Goal: Subscribe to service/newsletter

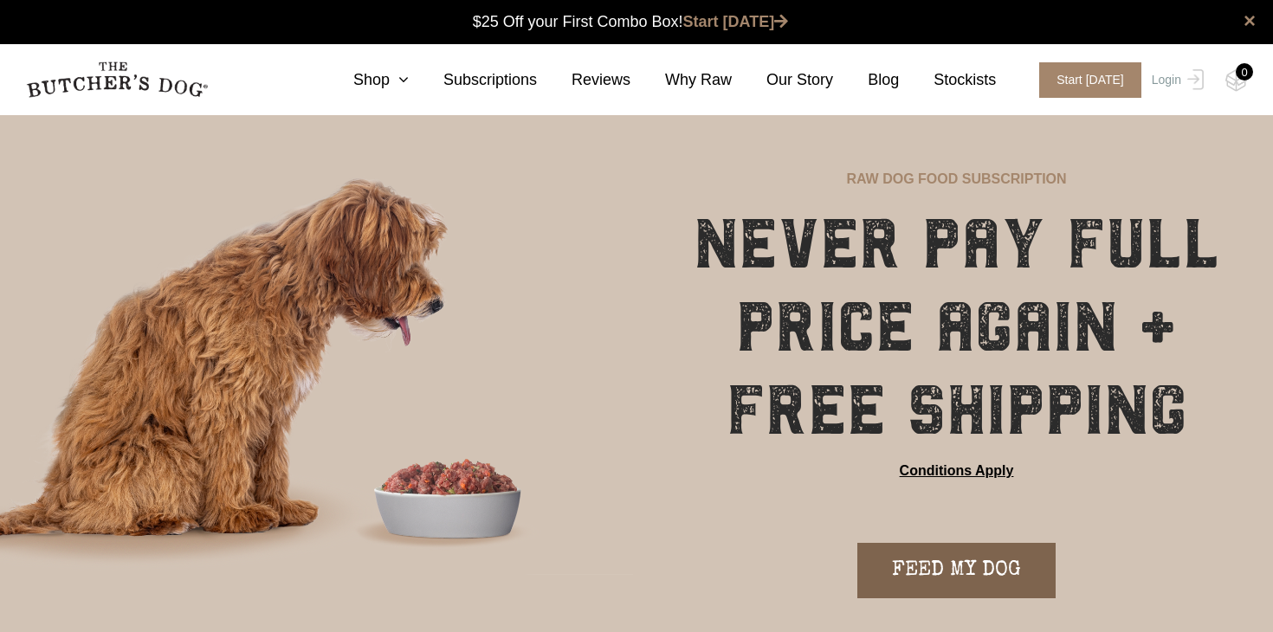
click at [952, 560] on link "FEED MY DOG" at bounding box center [956, 570] width 198 height 55
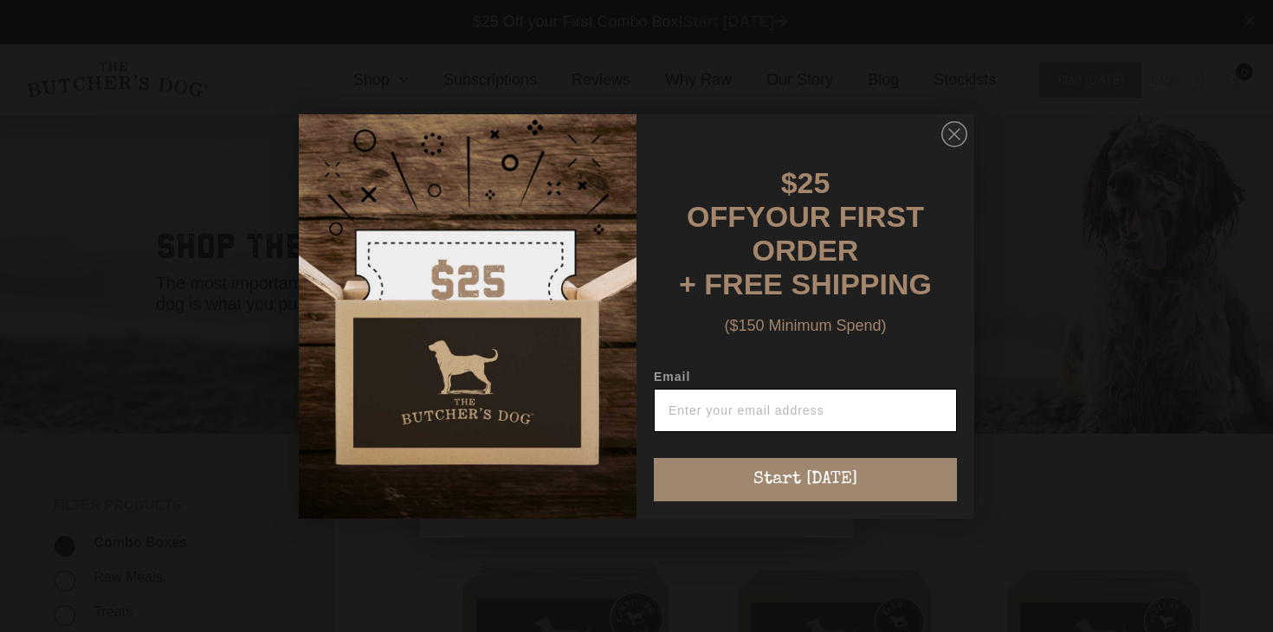
click at [825, 397] on input "Email" at bounding box center [805, 410] width 303 height 43
type input "[EMAIL_ADDRESS][DOMAIN_NAME]"
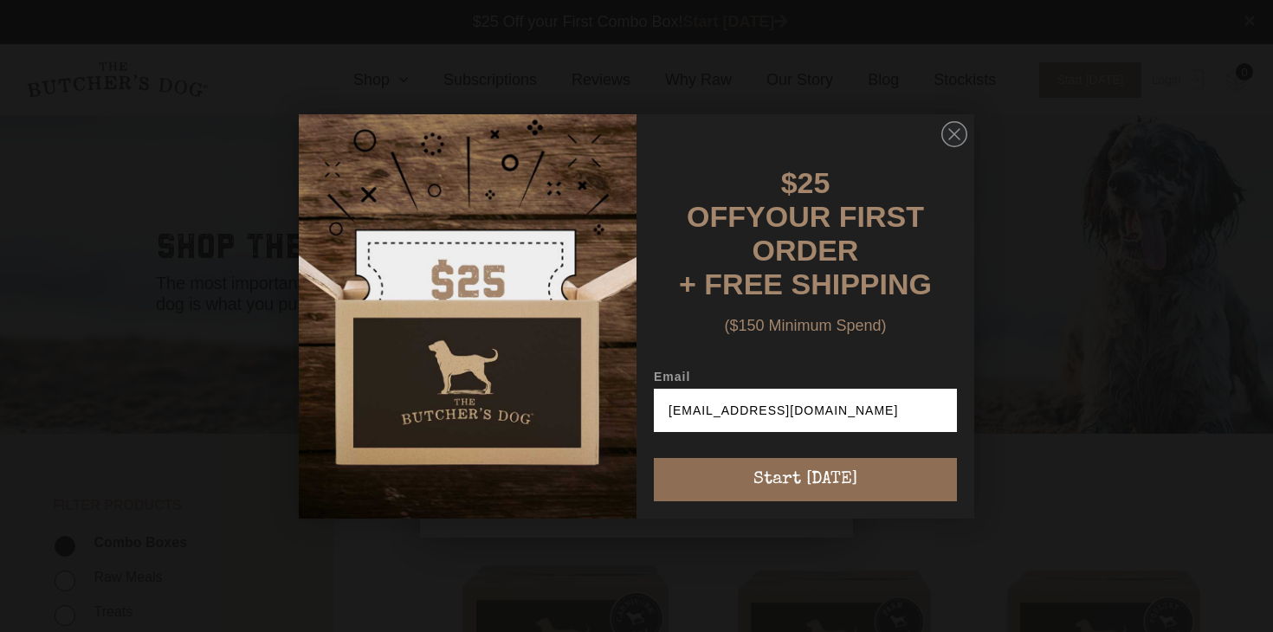
click at [831, 469] on button "Start [DATE]" at bounding box center [805, 479] width 303 height 43
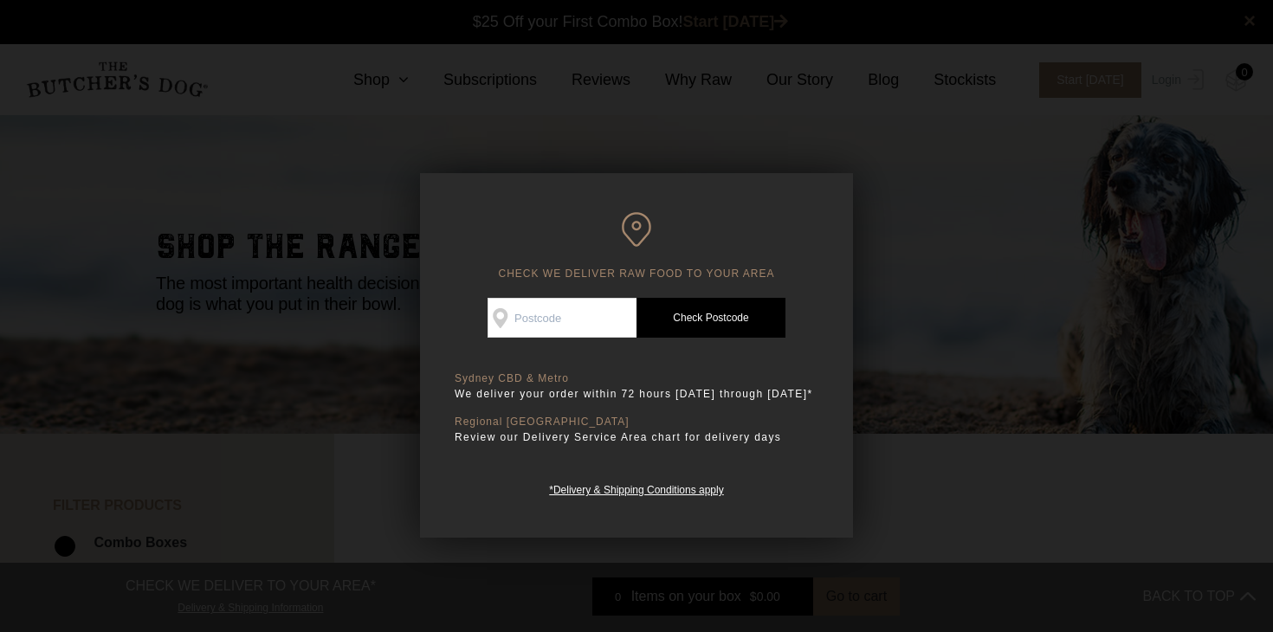
click at [566, 322] on input "Check Availability At" at bounding box center [562, 318] width 149 height 40
click at [746, 398] on p "We deliver your order within 72 hours [DATE] through [DATE]*" at bounding box center [637, 393] width 364 height 17
click at [567, 348] on div "Good news! We deliver to your area Check Availability At Check Postcode TREATS …" at bounding box center [637, 398] width 364 height 201
click at [571, 337] on div "Good news! We deliver to your area Check Availability At Check Postcode TREATS …" at bounding box center [637, 398] width 364 height 201
click at [581, 307] on input "Check Availability At" at bounding box center [562, 318] width 149 height 40
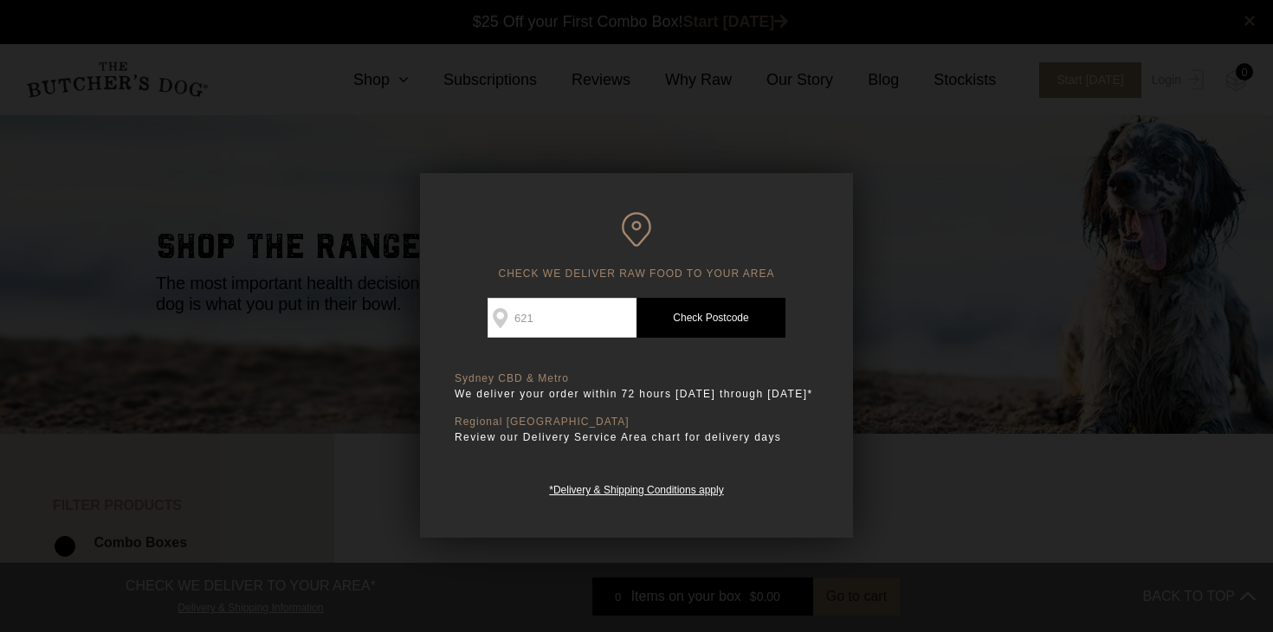
type input "6210"
click at [712, 324] on link "Check Postcode" at bounding box center [711, 318] width 149 height 40
